Goal: Information Seeking & Learning: Learn about a topic

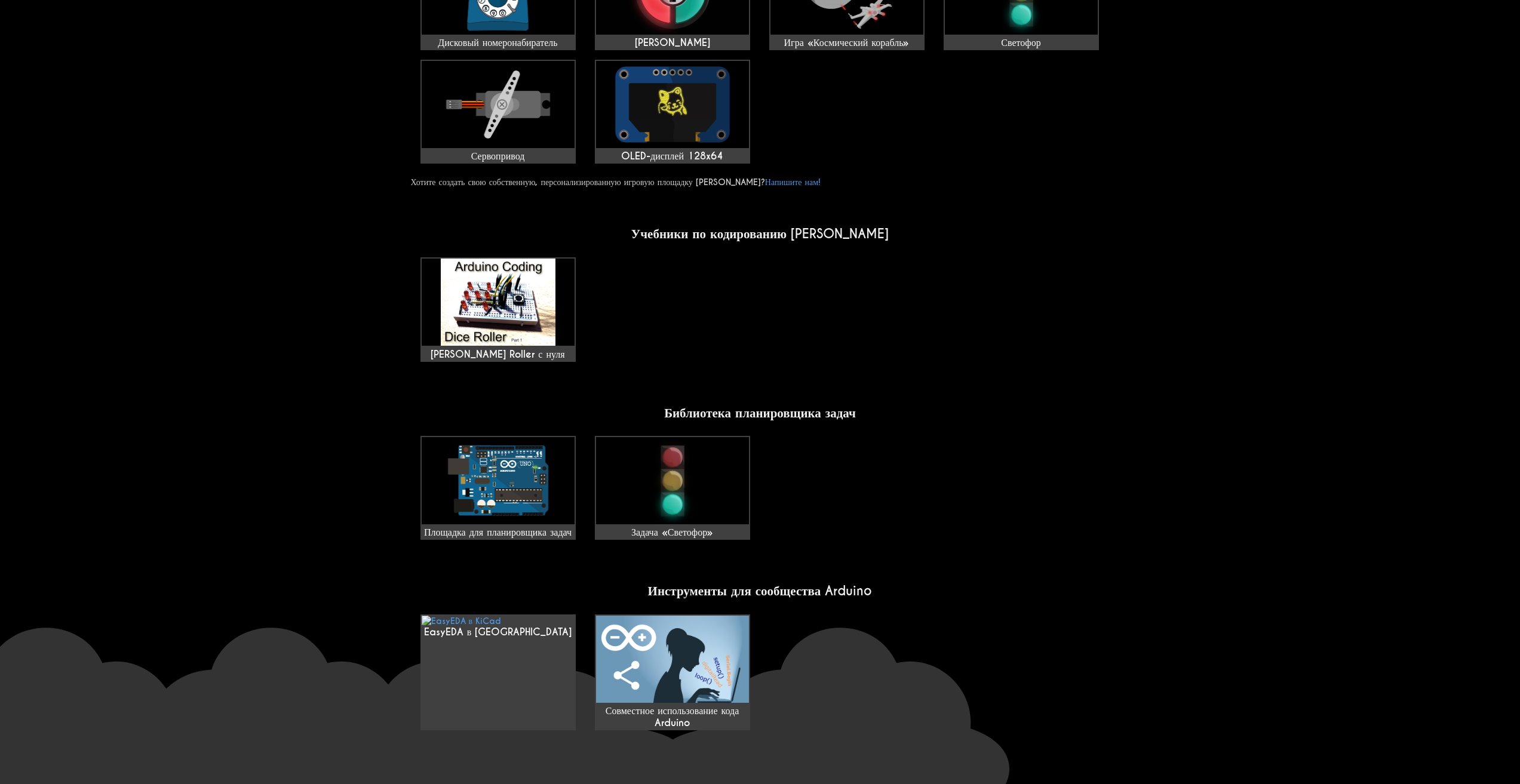
scroll to position [656, 0]
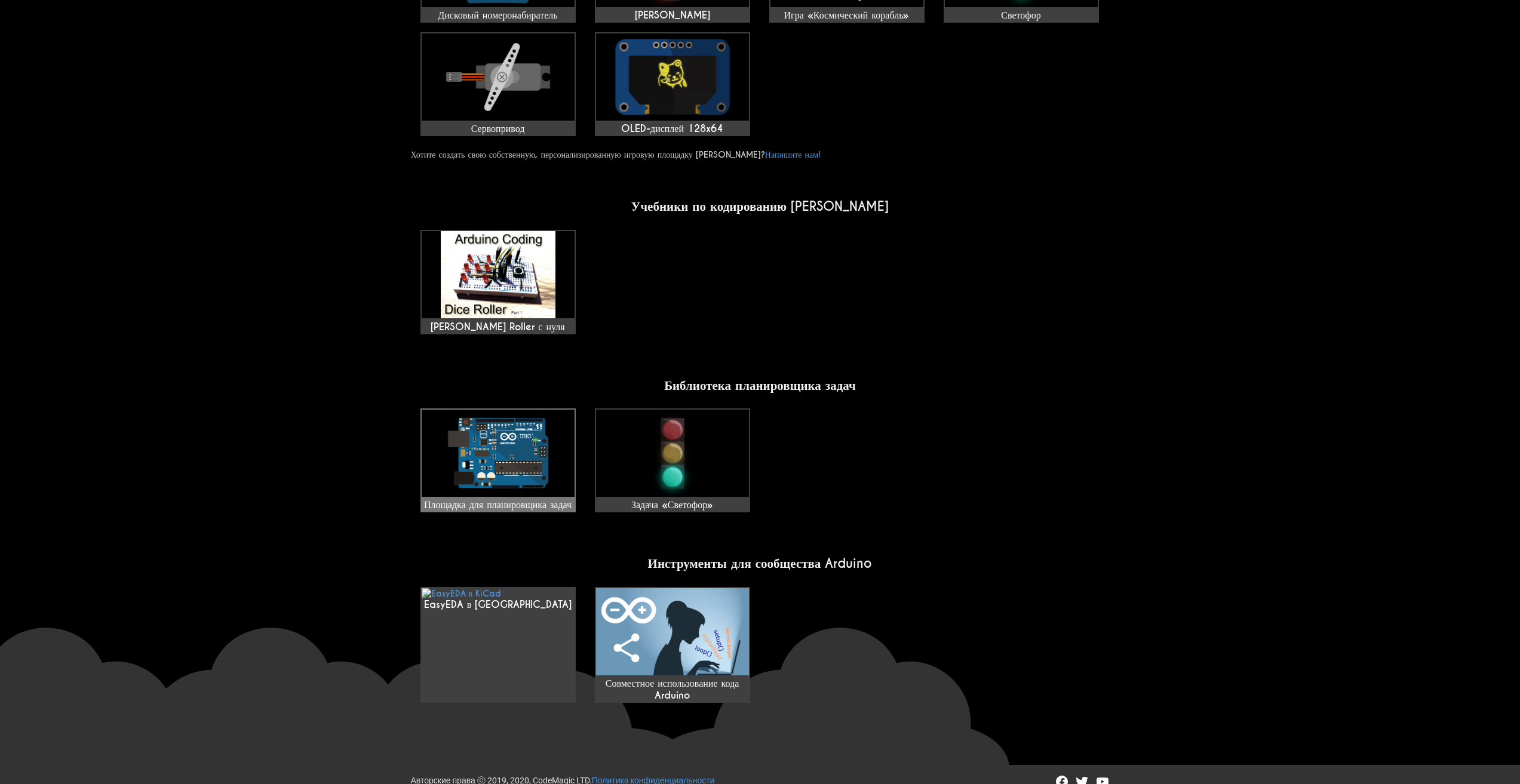
click at [553, 424] on img at bounding box center [498, 453] width 153 height 87
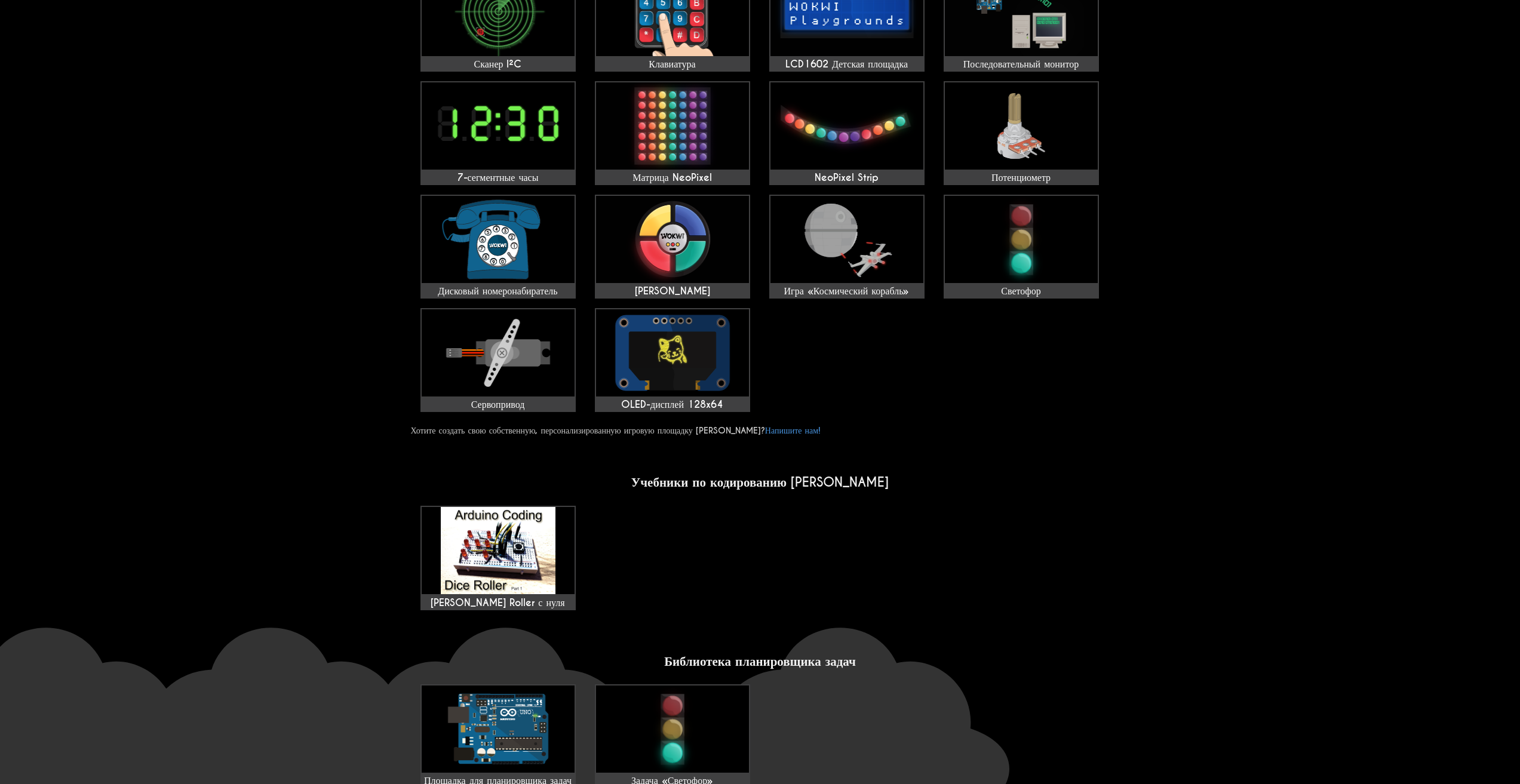
scroll to position [478, 0]
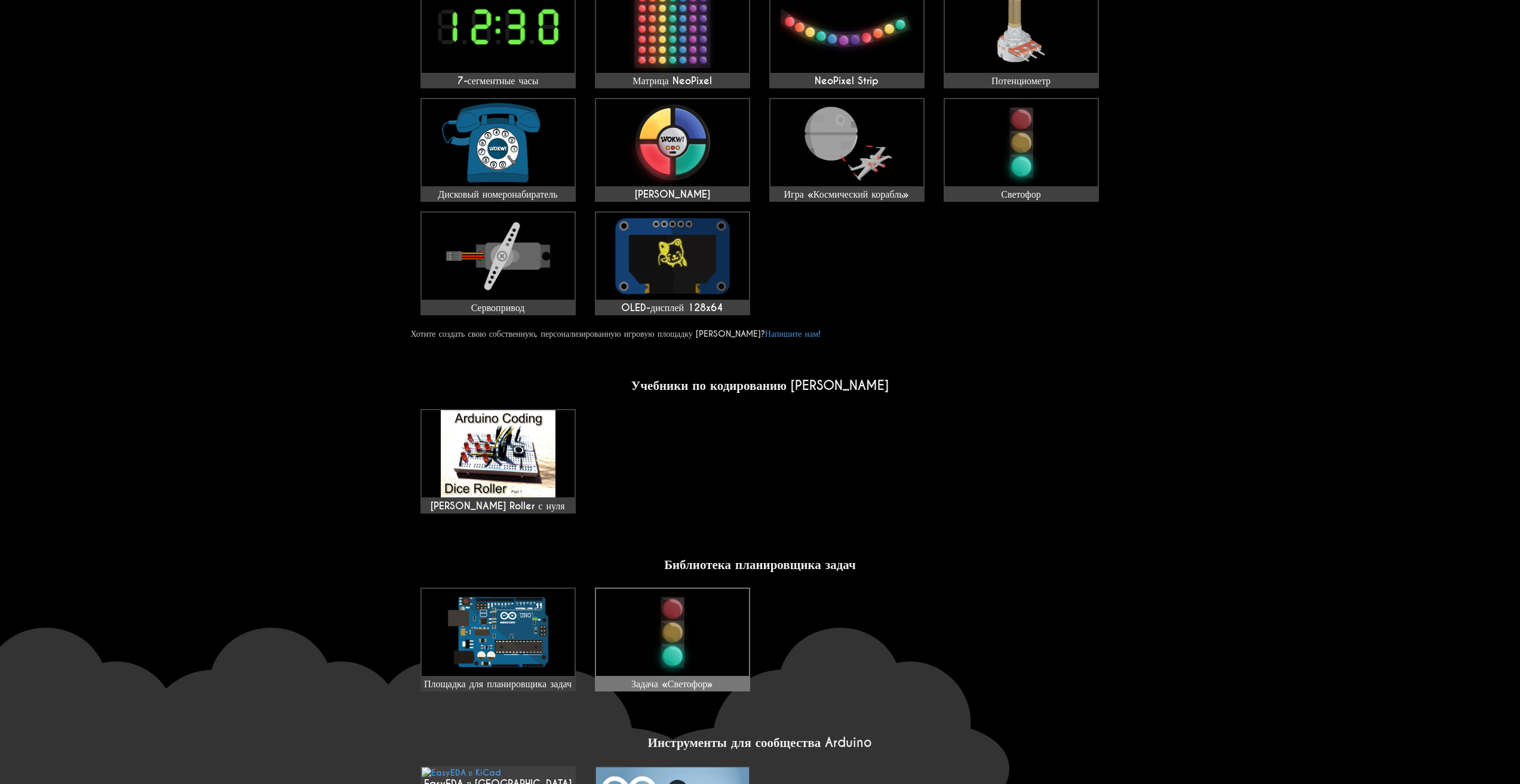
click at [726, 626] on img at bounding box center [672, 632] width 153 height 87
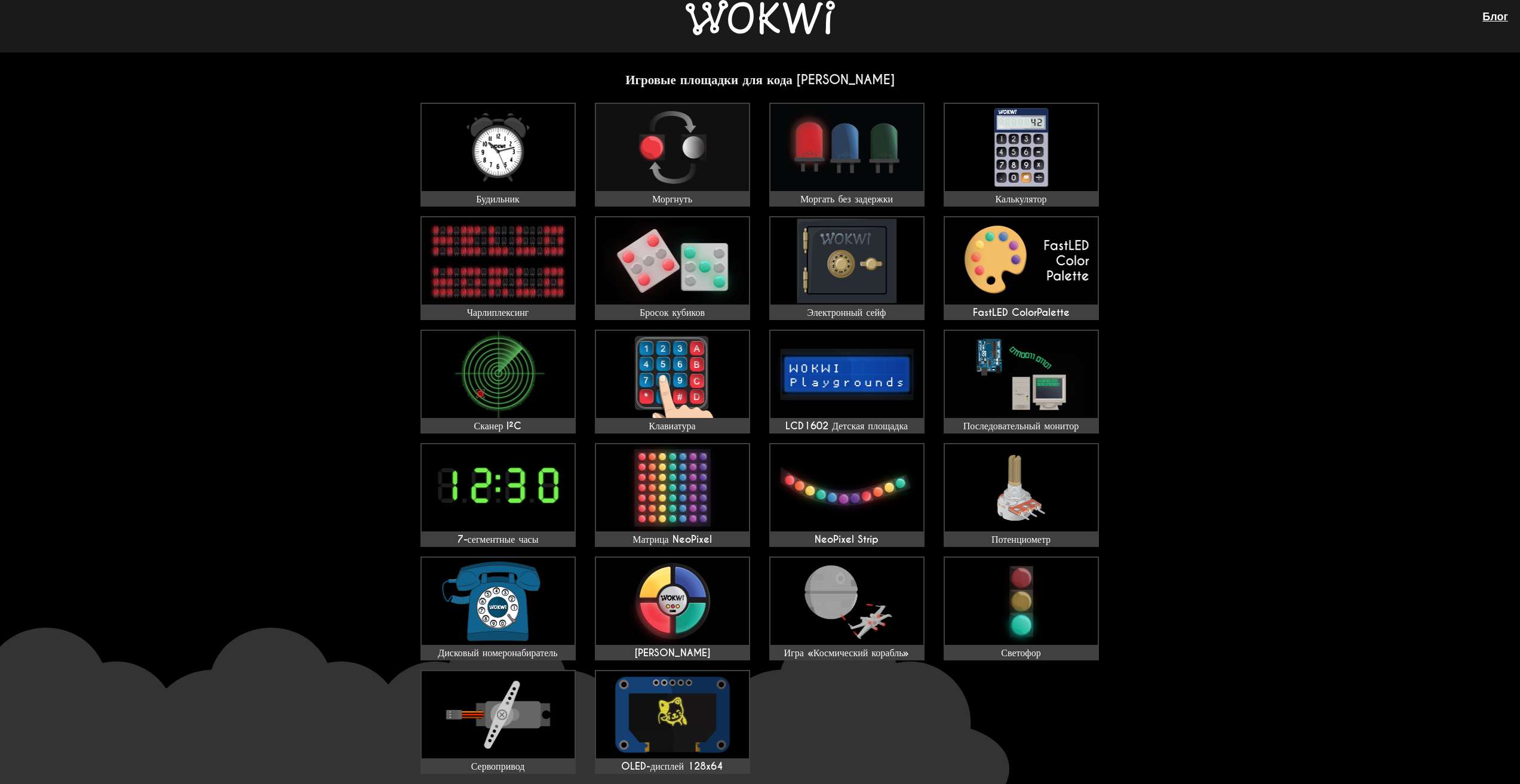
scroll to position [0, 0]
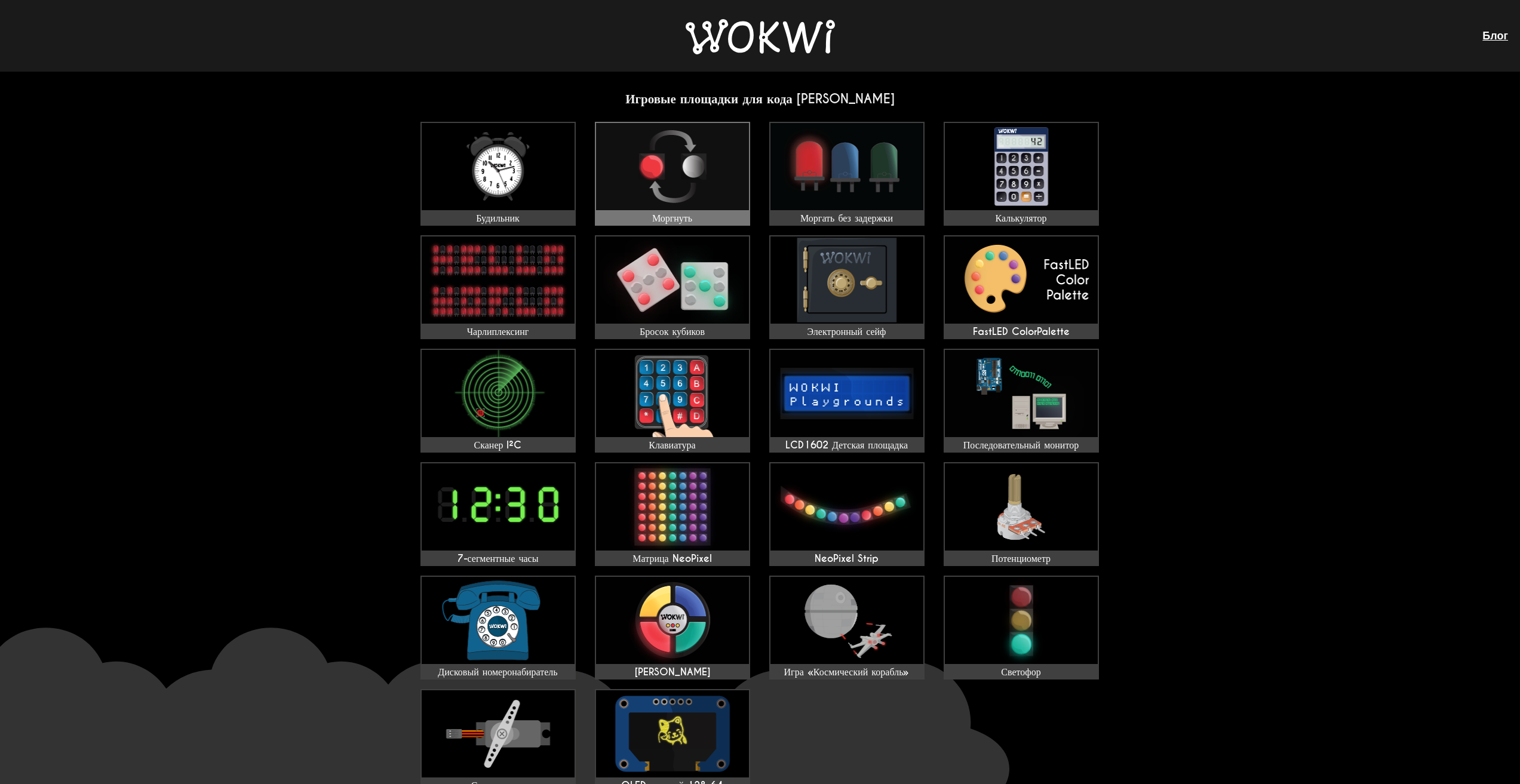
click at [665, 162] on img at bounding box center [672, 167] width 153 height 87
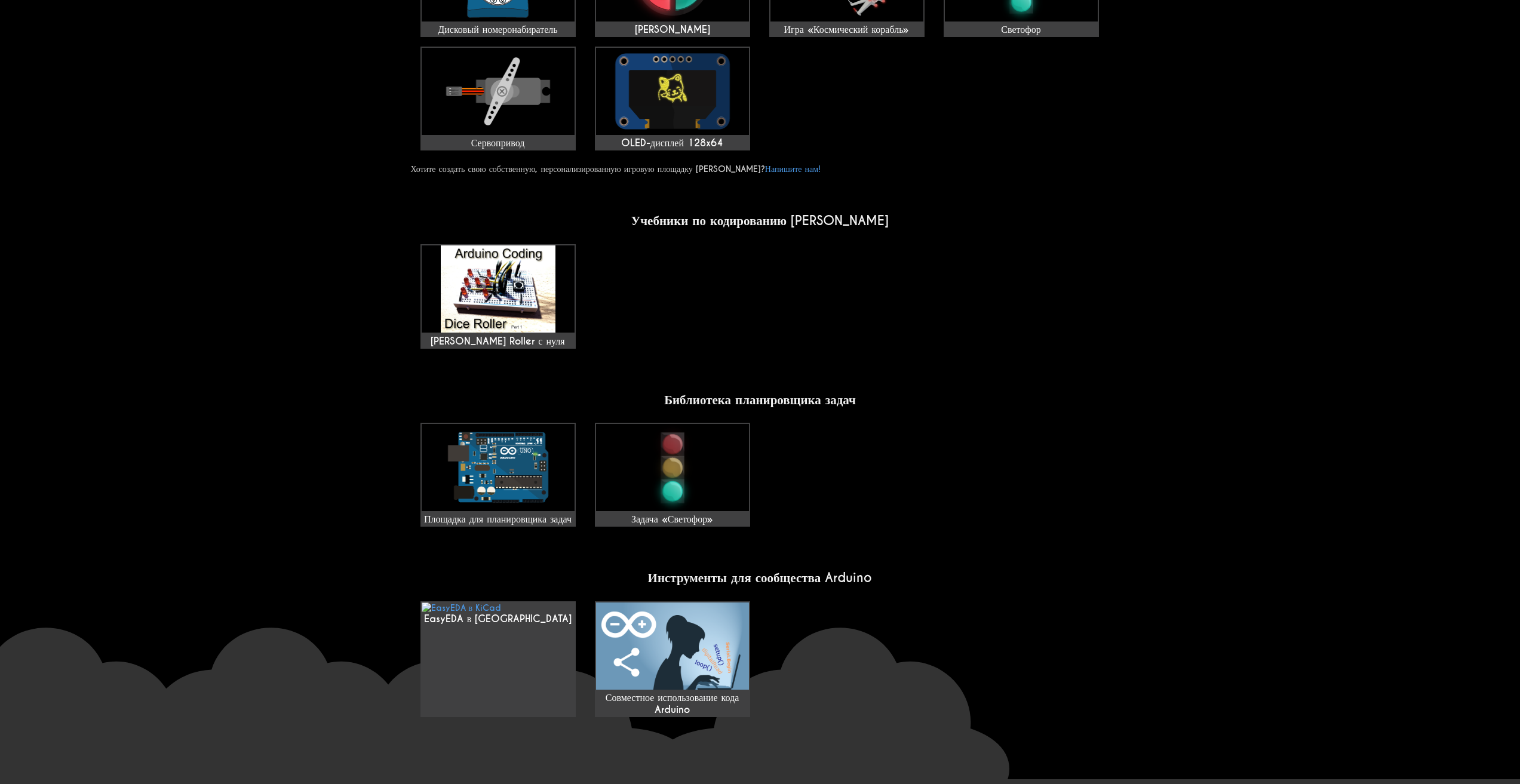
scroll to position [656, 0]
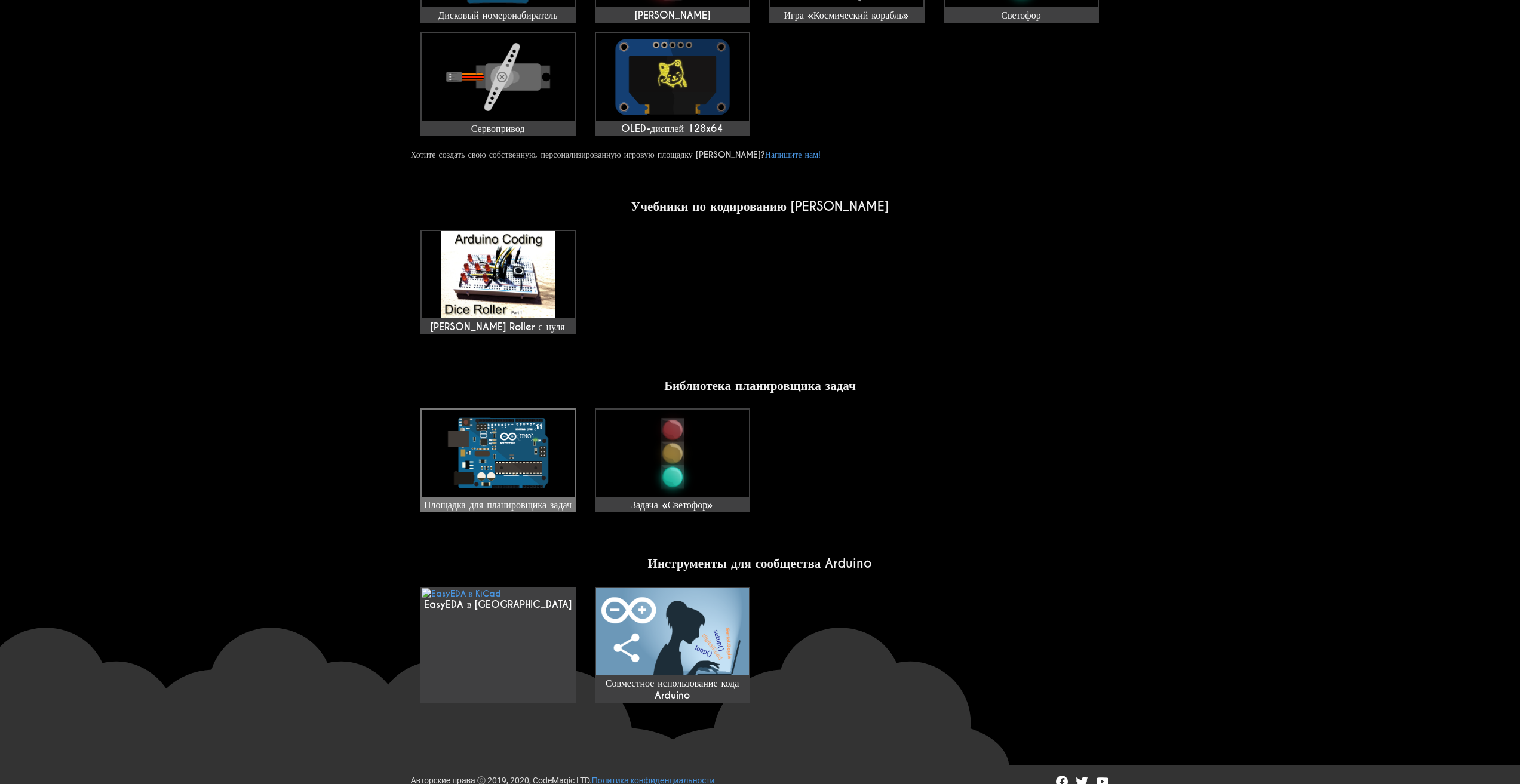
click at [548, 468] on img at bounding box center [498, 453] width 153 height 87
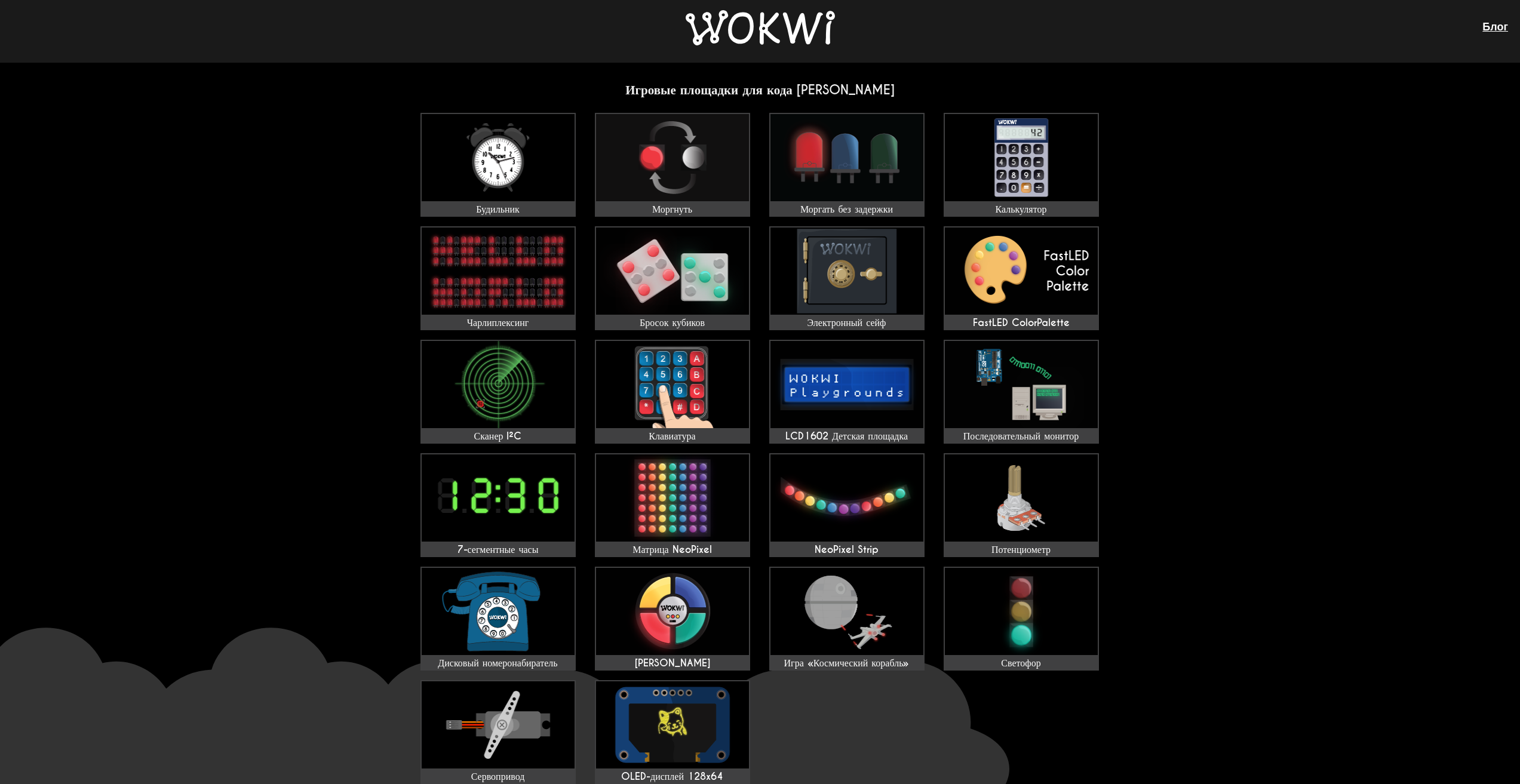
scroll to position [0, 0]
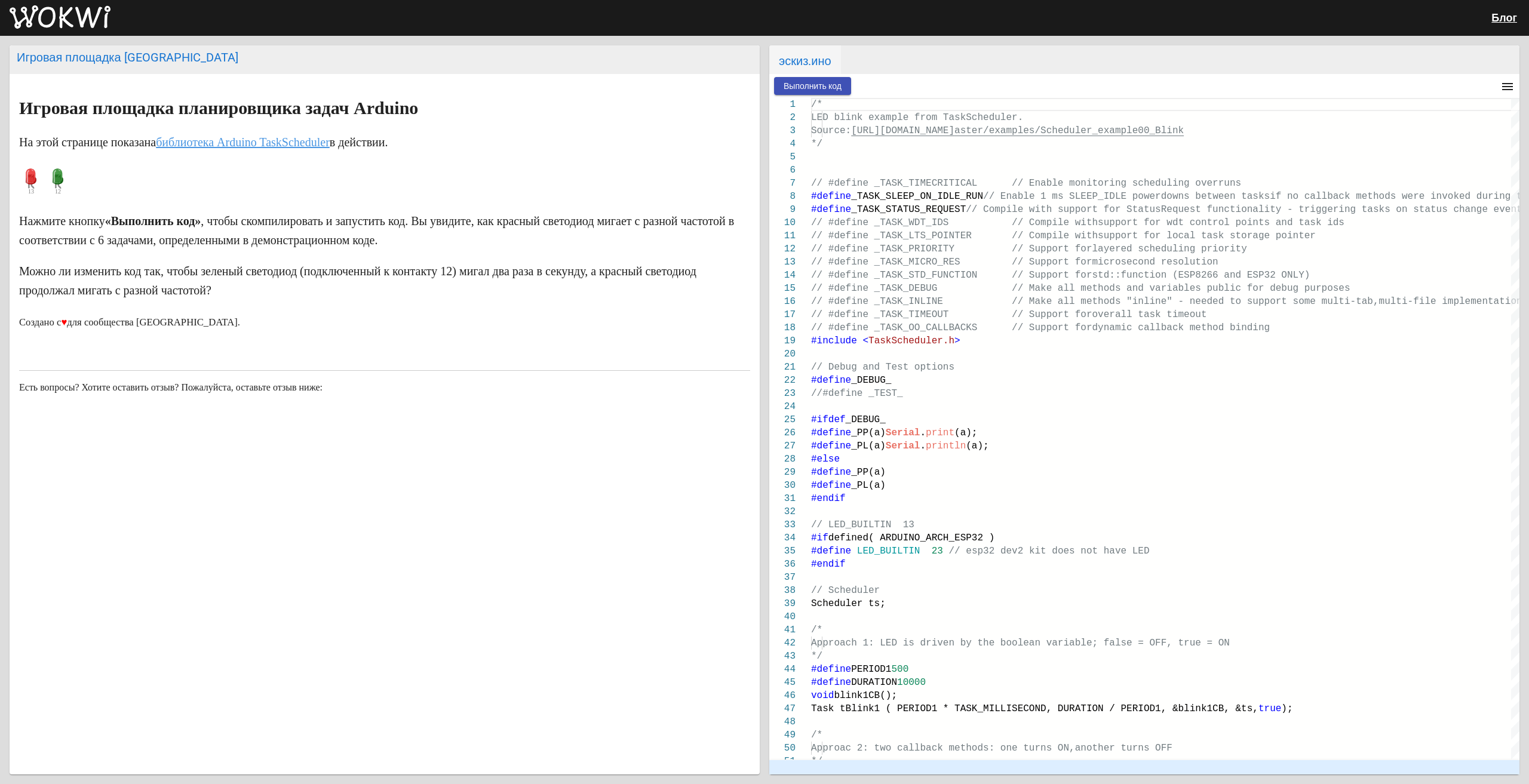
click at [204, 136] on font "библиотека Arduino TaskScheduler" at bounding box center [243, 142] width 174 height 13
